Goal: Navigation & Orientation: Find specific page/section

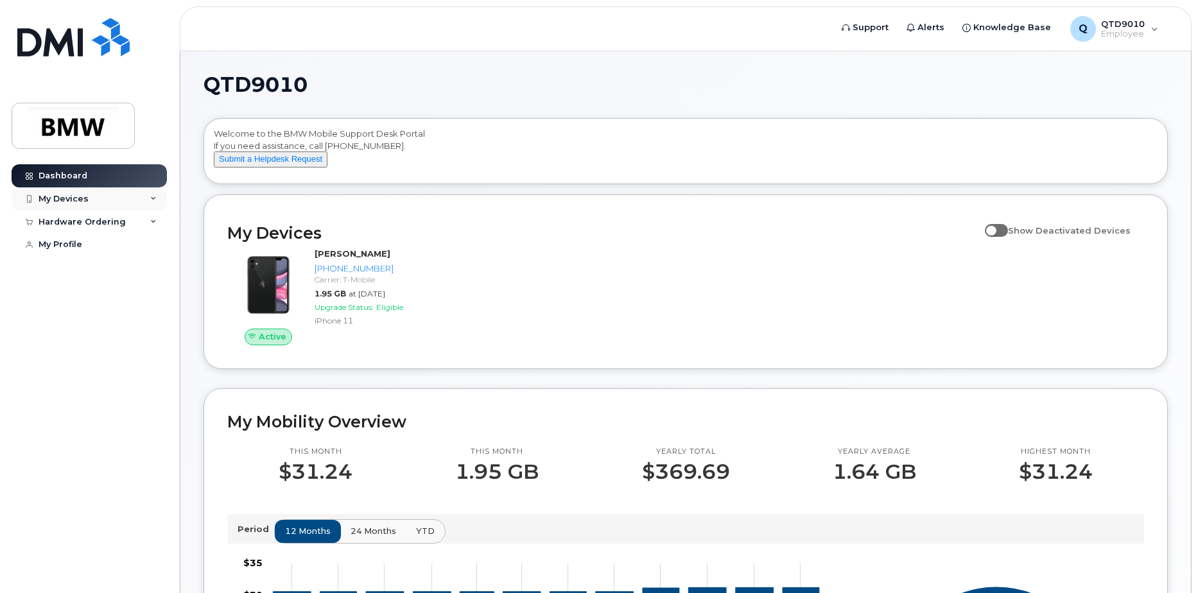
click at [126, 207] on div "My Devices" at bounding box center [89, 198] width 155 height 23
click at [122, 298] on div "Hardware Ordering" at bounding box center [89, 291] width 155 height 23
click at [119, 255] on div "([PERSON_NAME])" at bounding box center [117, 259] width 78 height 12
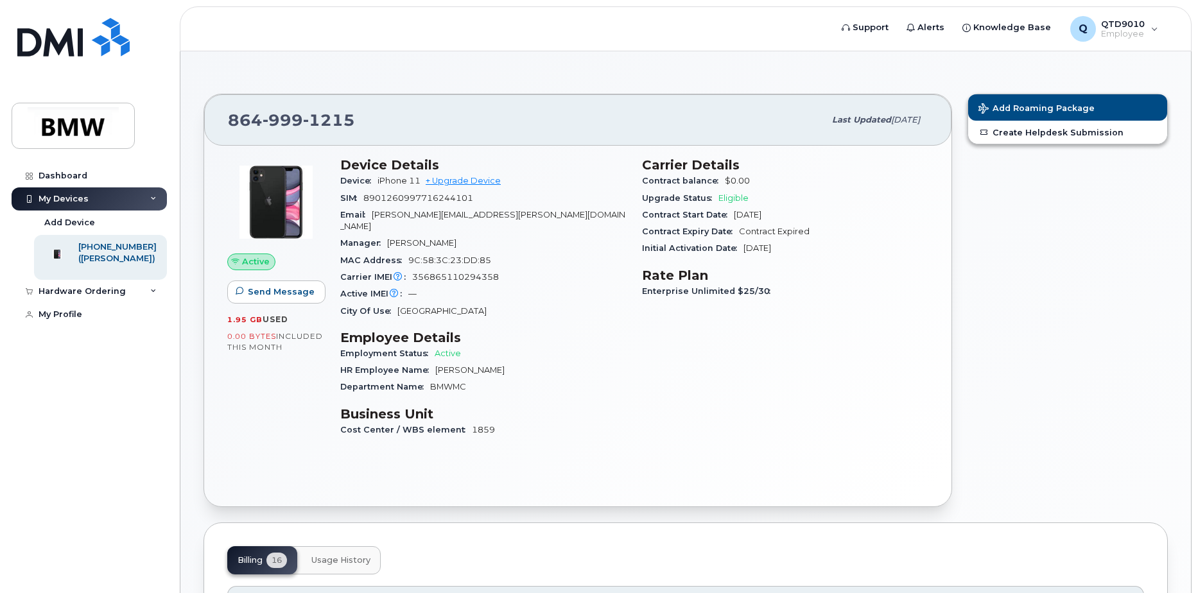
click at [112, 191] on div "My Devices" at bounding box center [89, 198] width 155 height 23
click at [160, 199] on div "My Devices" at bounding box center [89, 198] width 155 height 23
click at [74, 259] on div at bounding box center [56, 254] width 33 height 26
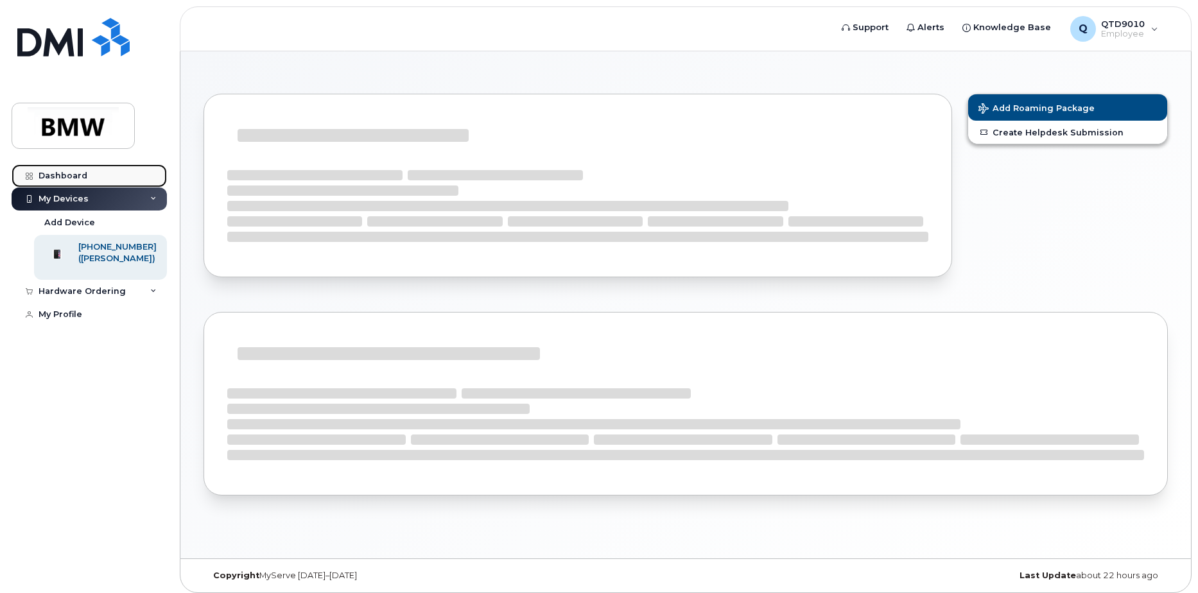
click at [72, 169] on link "Dashboard" at bounding box center [89, 175] width 155 height 23
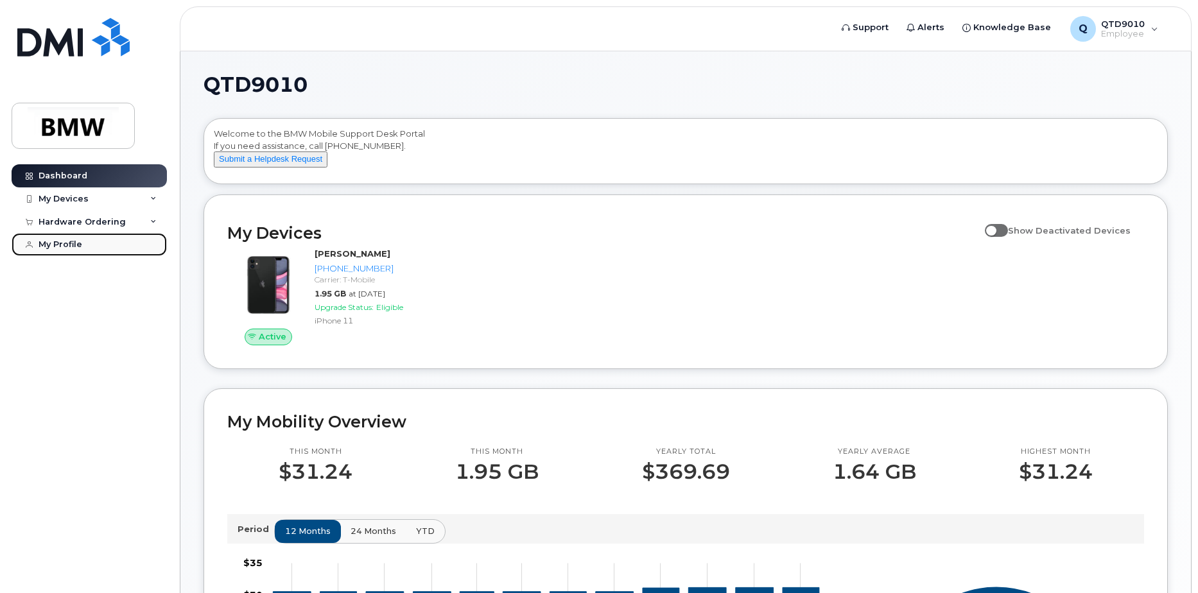
click at [83, 239] on link "My Profile" at bounding box center [89, 244] width 155 height 23
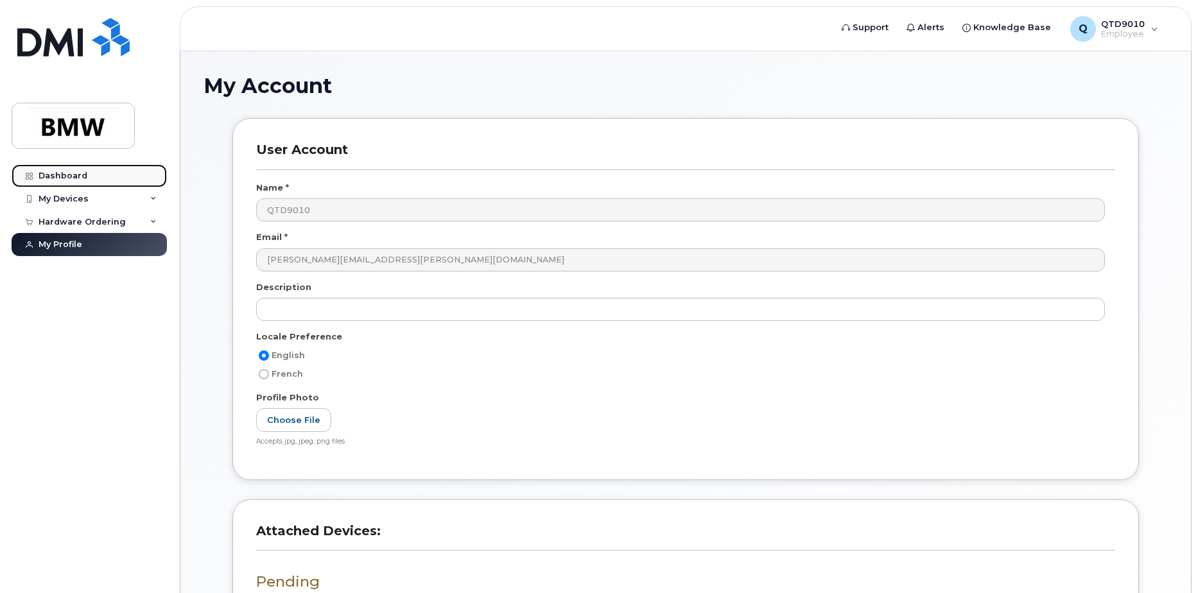
drag, startPoint x: 78, startPoint y: 167, endPoint x: 98, endPoint y: 166, distance: 20.5
click at [78, 167] on link "Dashboard" at bounding box center [89, 175] width 155 height 23
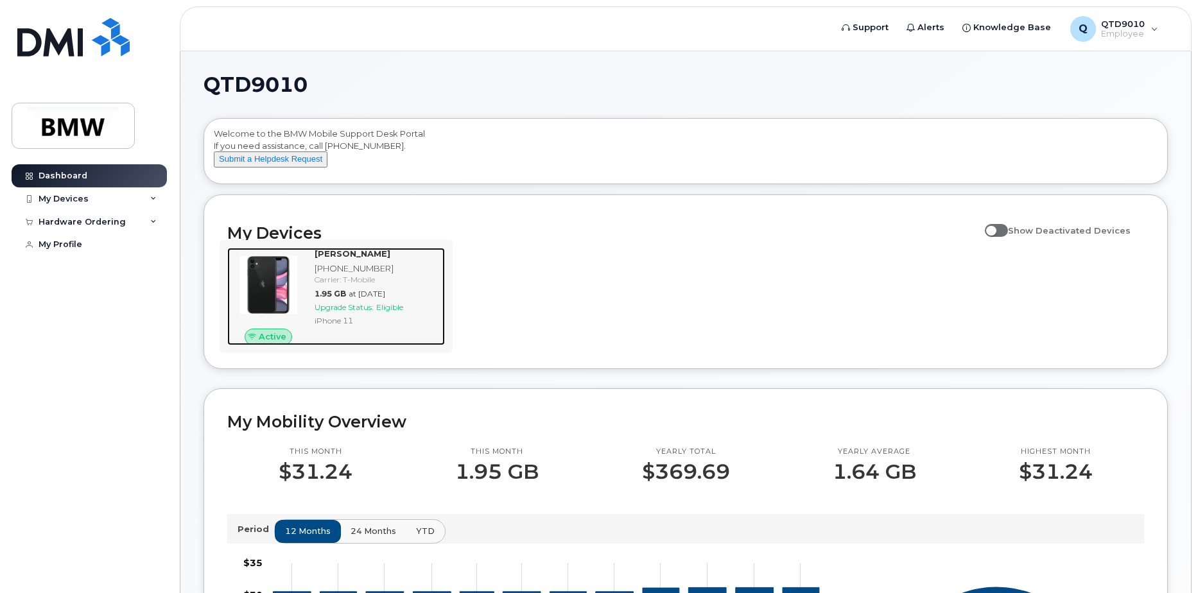
click at [366, 285] on div "Carrier: T-Mobile" at bounding box center [377, 279] width 125 height 11
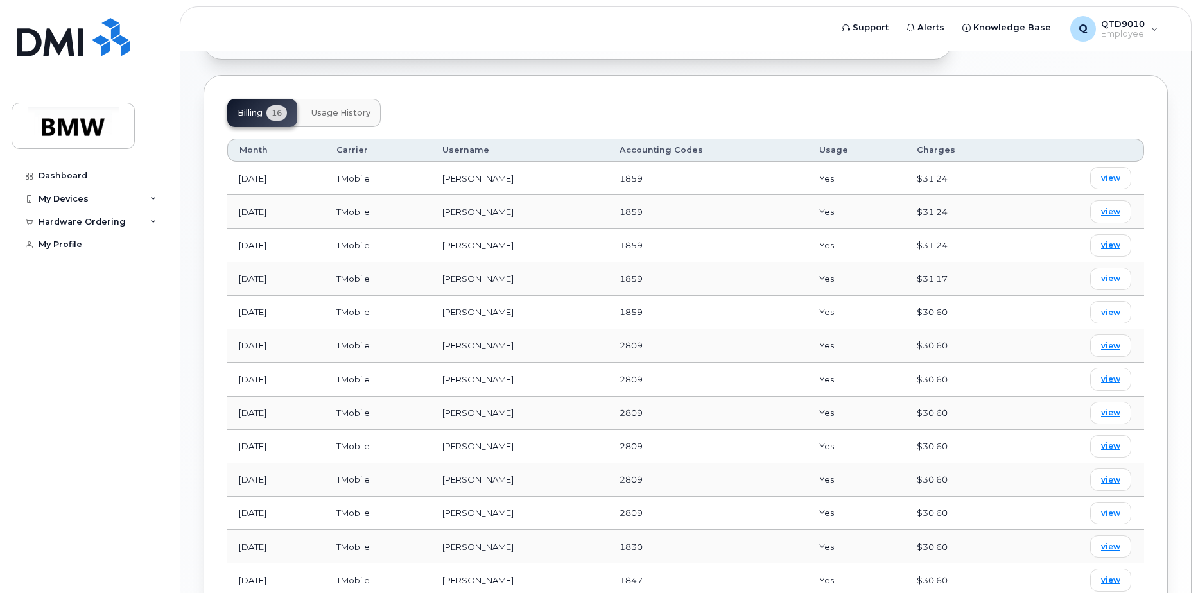
scroll to position [383, 0]
